Goal: Task Accomplishment & Management: Manage account settings

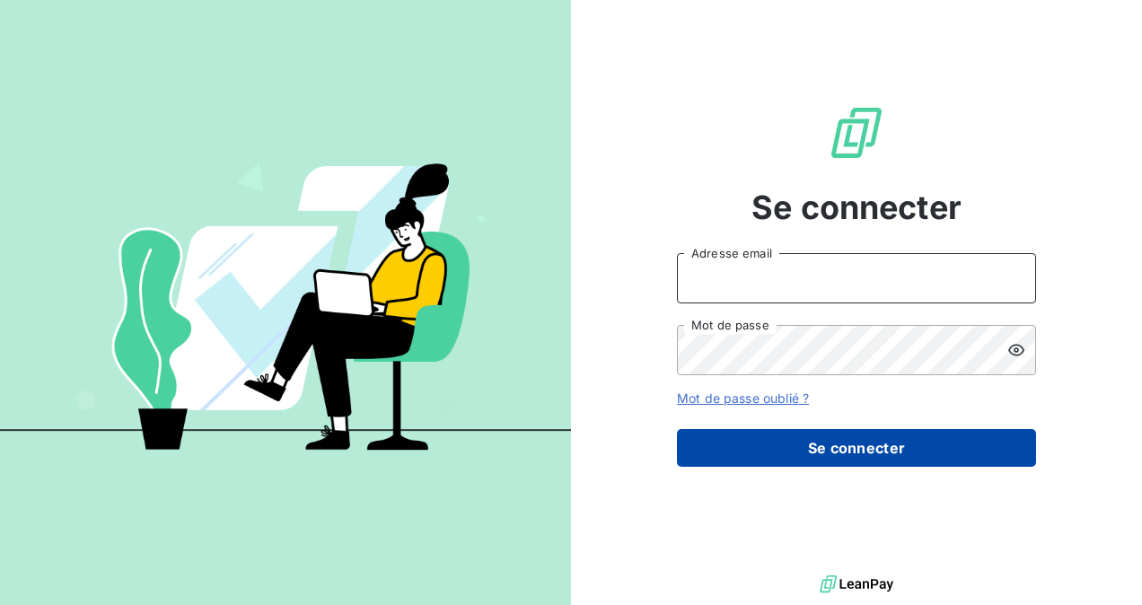
type input "[EMAIL_ADDRESS][DOMAIN_NAME]"
click at [754, 446] on button "Se connecter" at bounding box center [856, 448] width 359 height 38
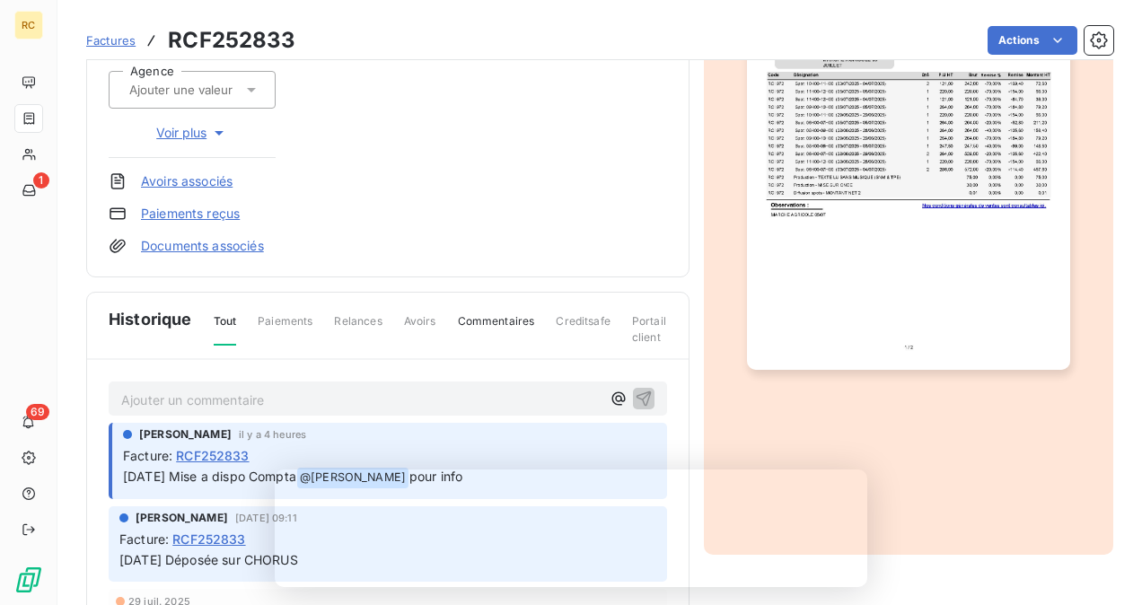
scroll to position [451, 0]
